Goal: Book appointment/travel/reservation

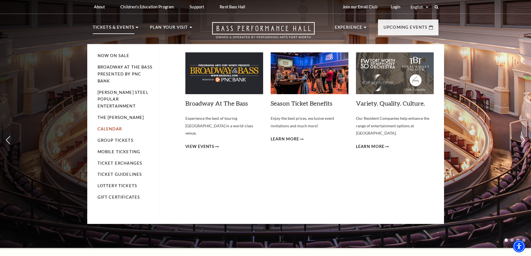
click at [118, 127] on link "Calendar" at bounding box center [110, 129] width 24 height 5
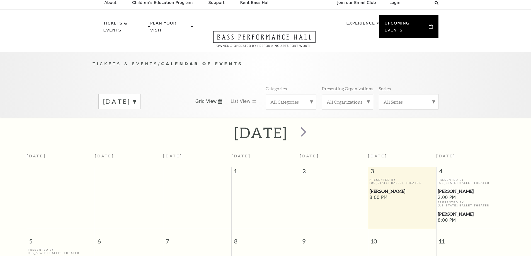
scroll to position [49, 0]
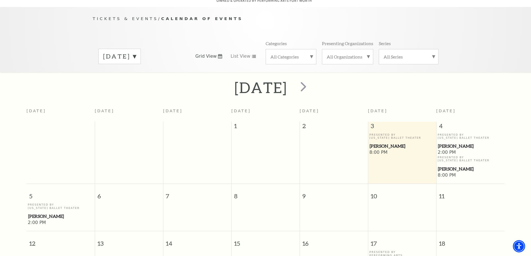
click at [388, 143] on span "[PERSON_NAME]" at bounding box center [402, 146] width 65 height 7
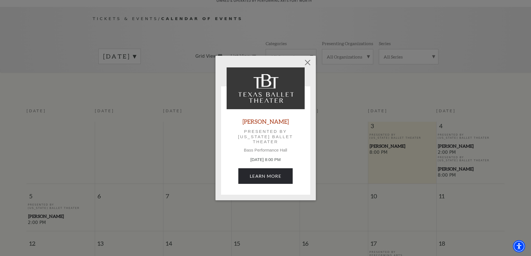
click at [266, 121] on link "[PERSON_NAME]" at bounding box center [265, 122] width 46 height 8
